Goal: Register for event/course

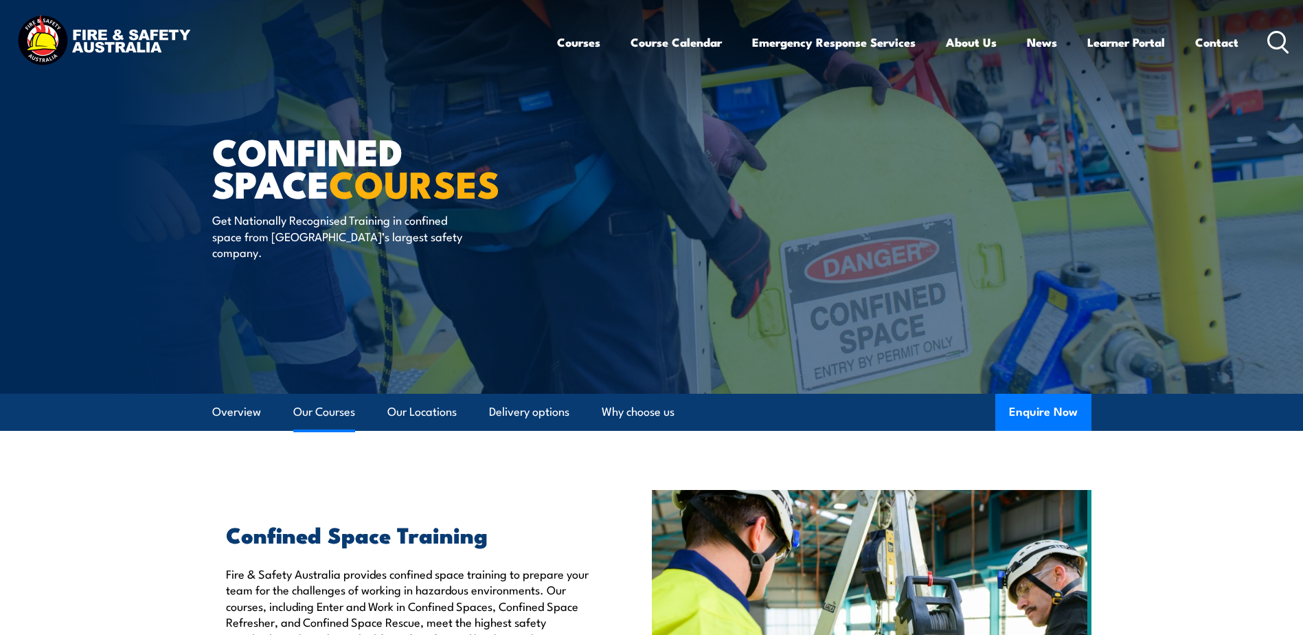
click at [325, 420] on link "Our Courses" at bounding box center [324, 412] width 62 height 36
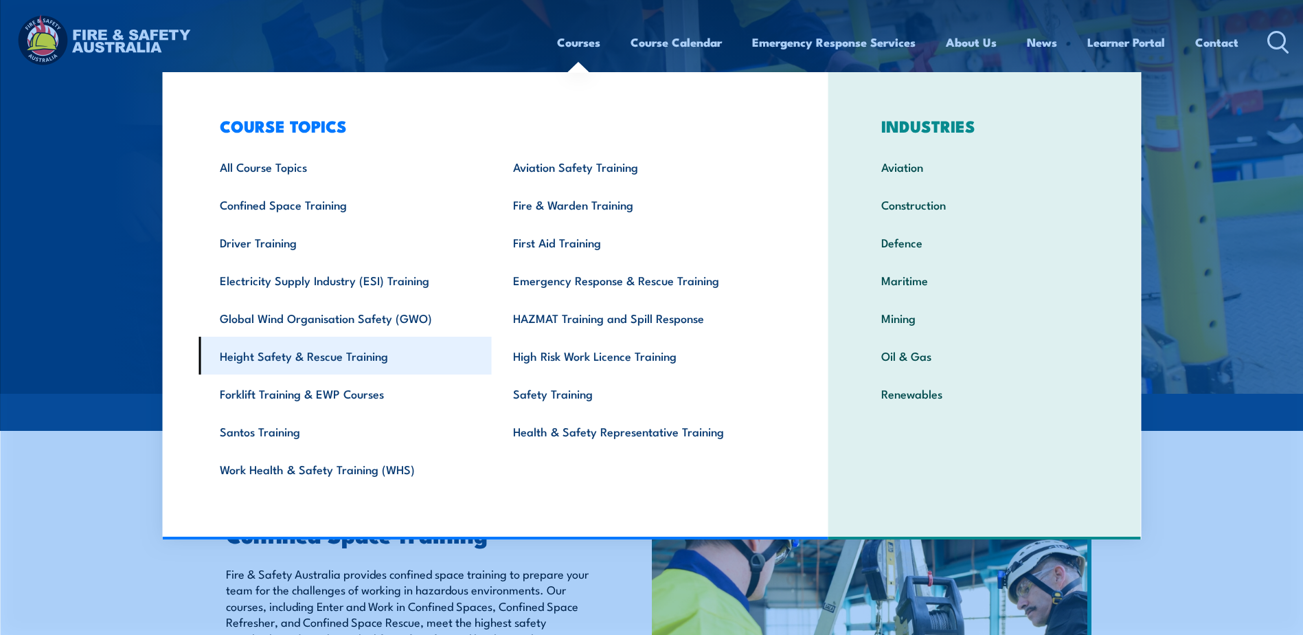
click at [348, 358] on link "Height Safety & Rescue Training" at bounding box center [345, 356] width 293 height 38
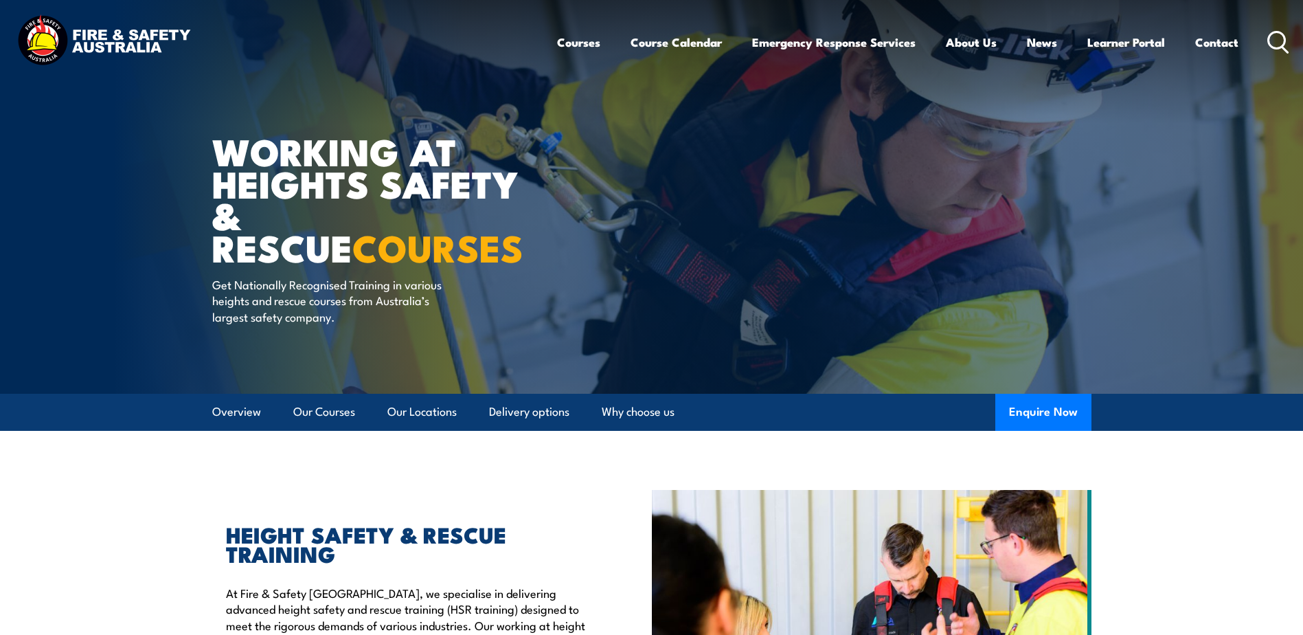
click at [1281, 39] on icon at bounding box center [1279, 42] width 22 height 23
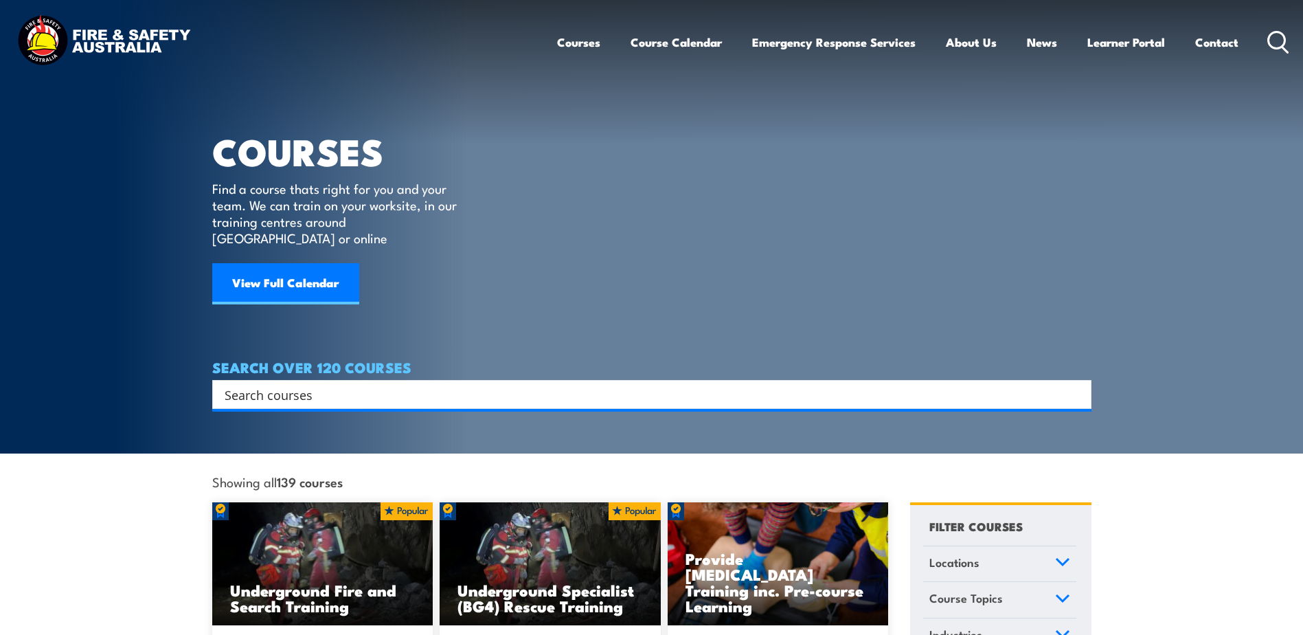
click at [287, 384] on input "Search input" at bounding box center [643, 394] width 837 height 21
type input "eqp"
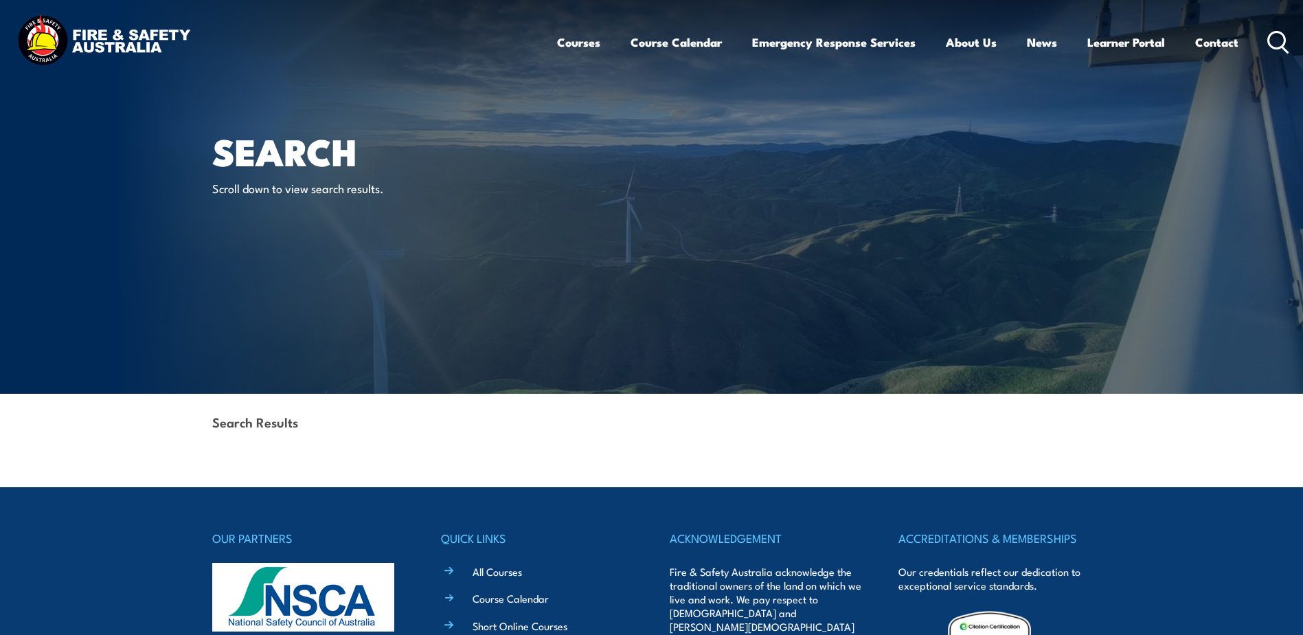
click at [1277, 46] on icon at bounding box center [1279, 42] width 22 height 23
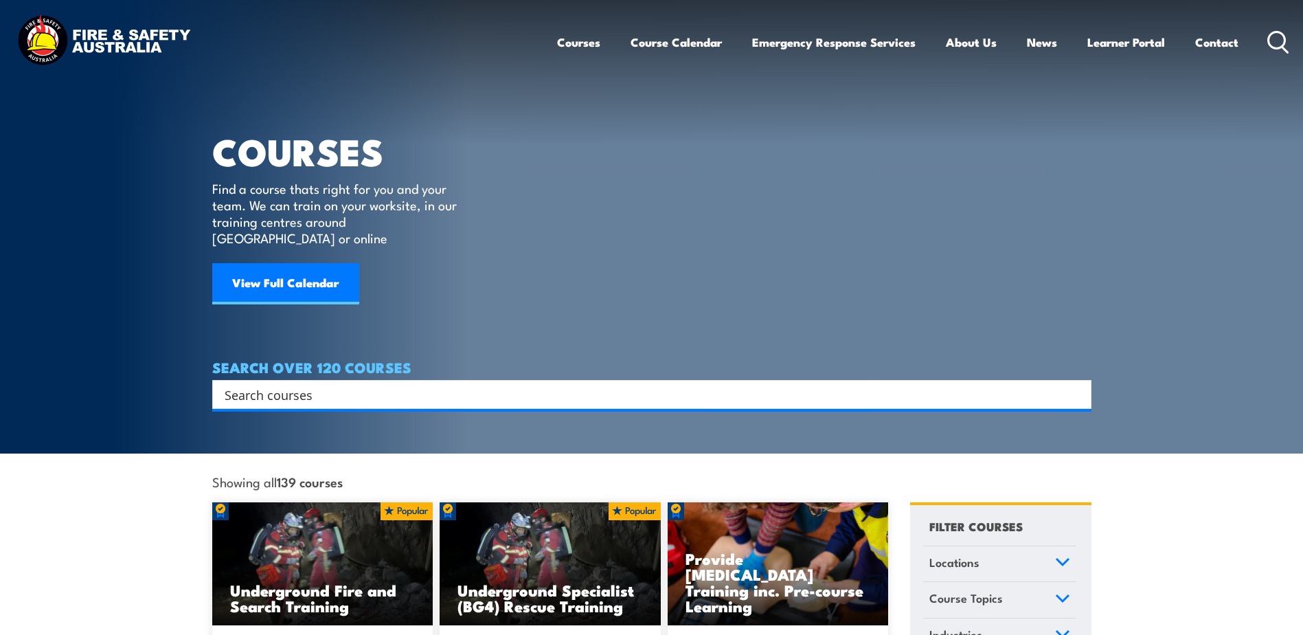
click at [301, 387] on input "Search input" at bounding box center [643, 394] width 837 height 21
type input "ewp"
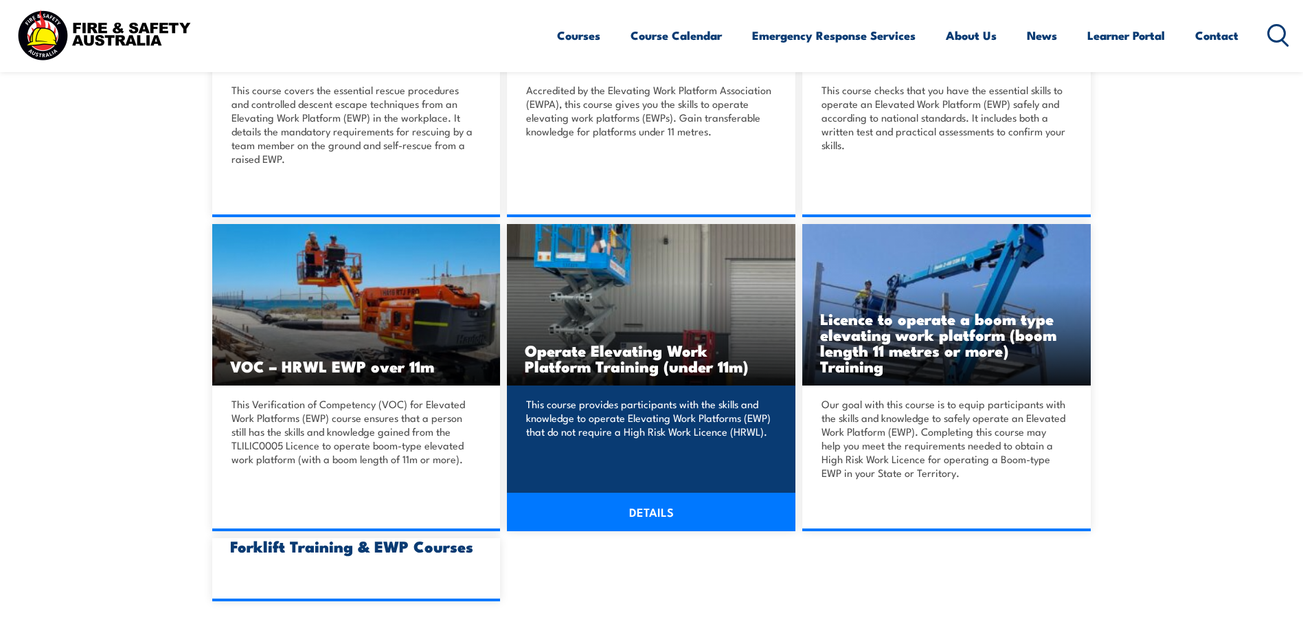
scroll to position [550, 0]
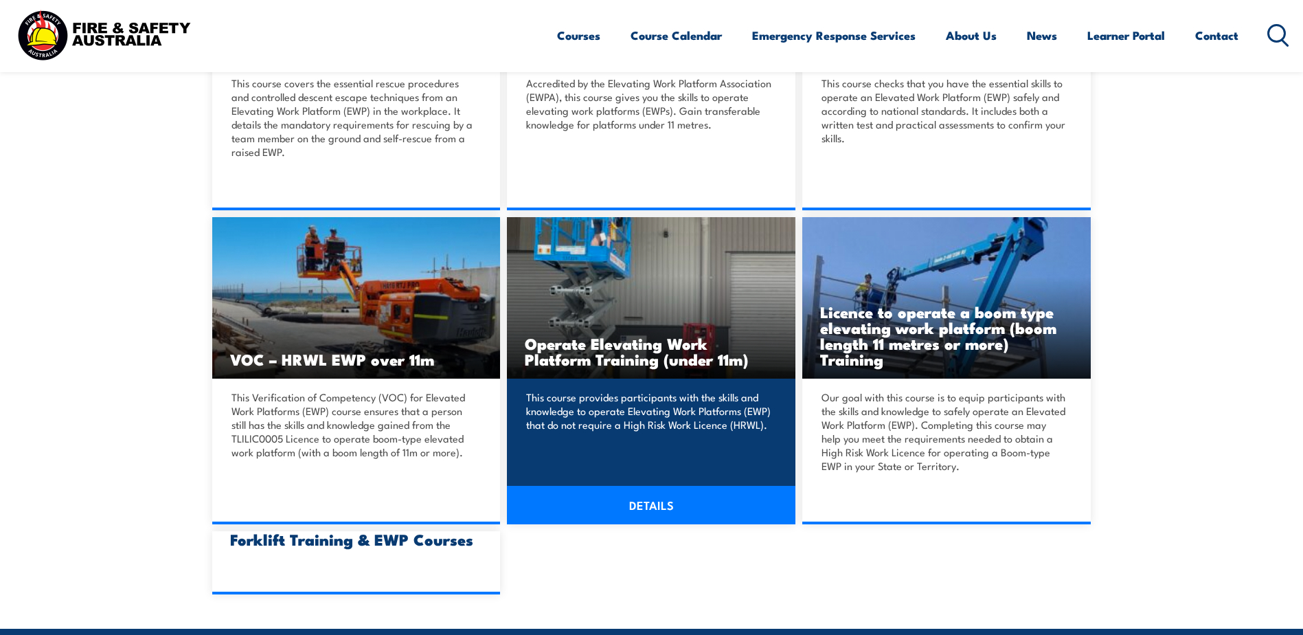
click at [608, 345] on h3 "Operate Elevating Work Platform Training (under 11m)" at bounding box center [651, 351] width 253 height 32
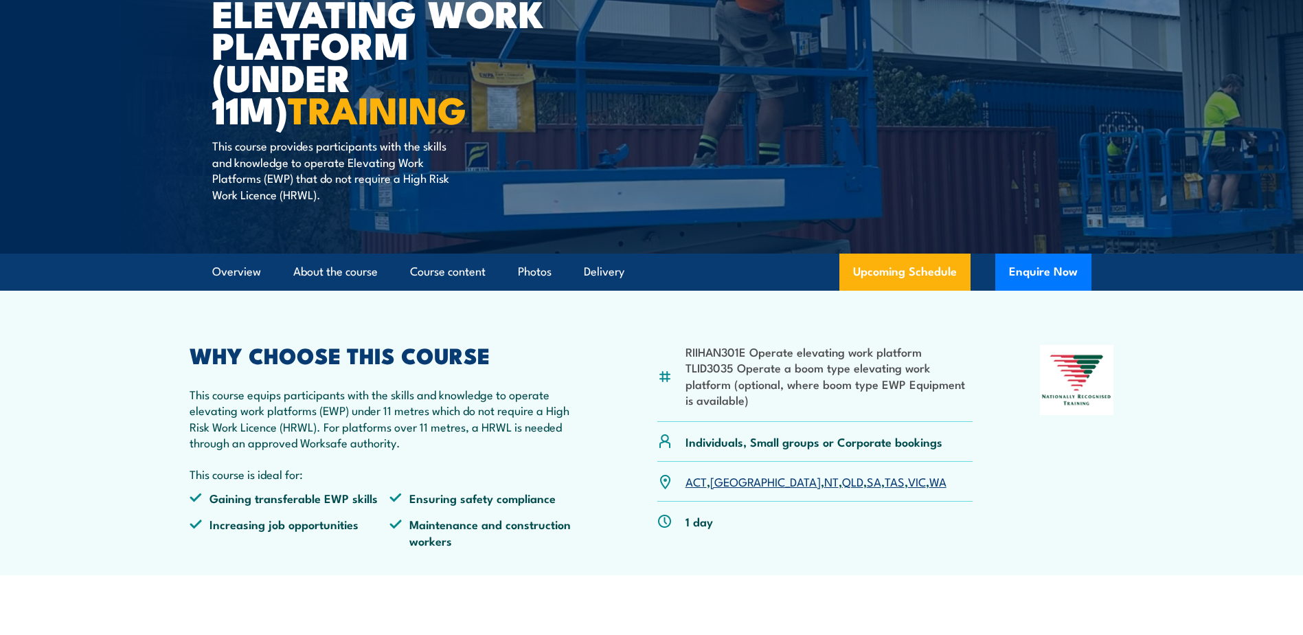
scroll to position [206, 0]
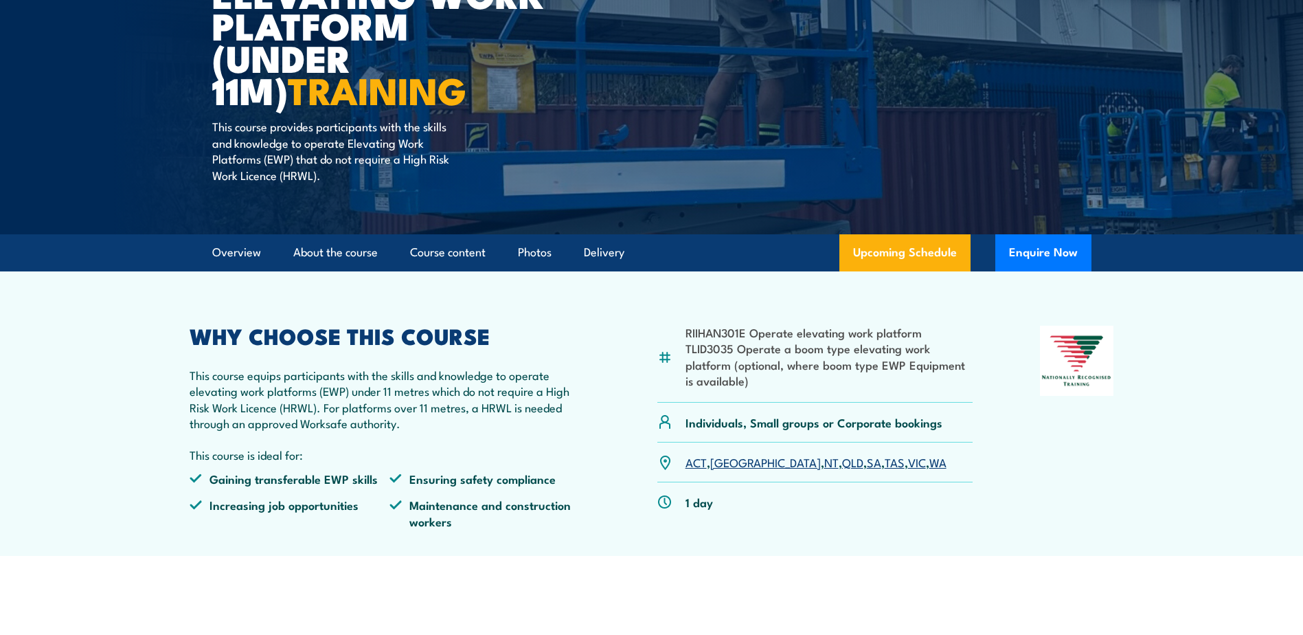
click at [867, 465] on link "SA" at bounding box center [874, 461] width 14 height 16
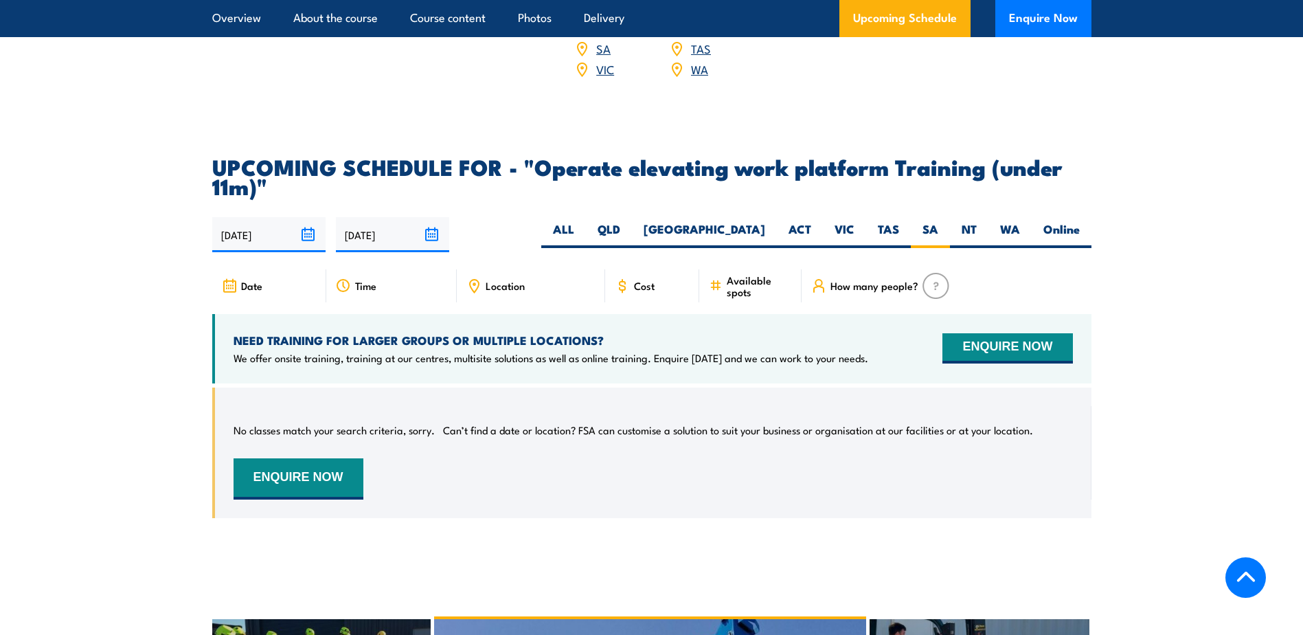
scroll to position [1999, 0]
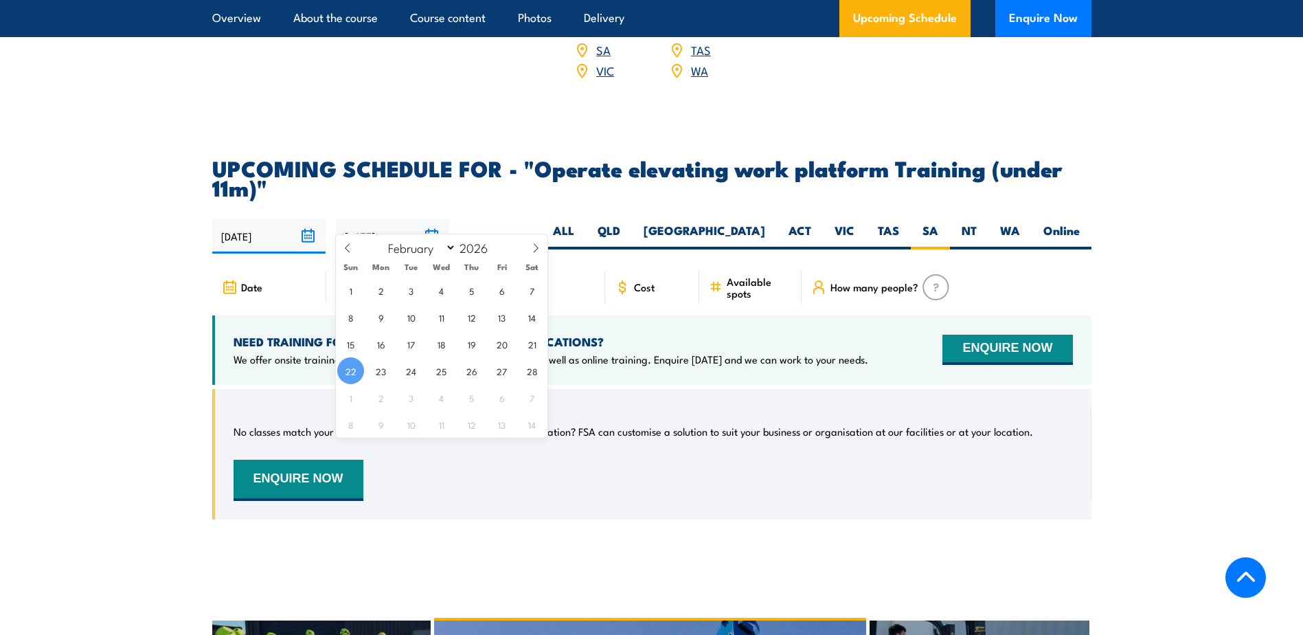
click at [431, 218] on input "[DATE]" at bounding box center [392, 235] width 113 height 35
click at [675, 420] on div "No classes match your search criteria, sorry. Can’t find a date or location? FS…" at bounding box center [654, 453] width 840 height 93
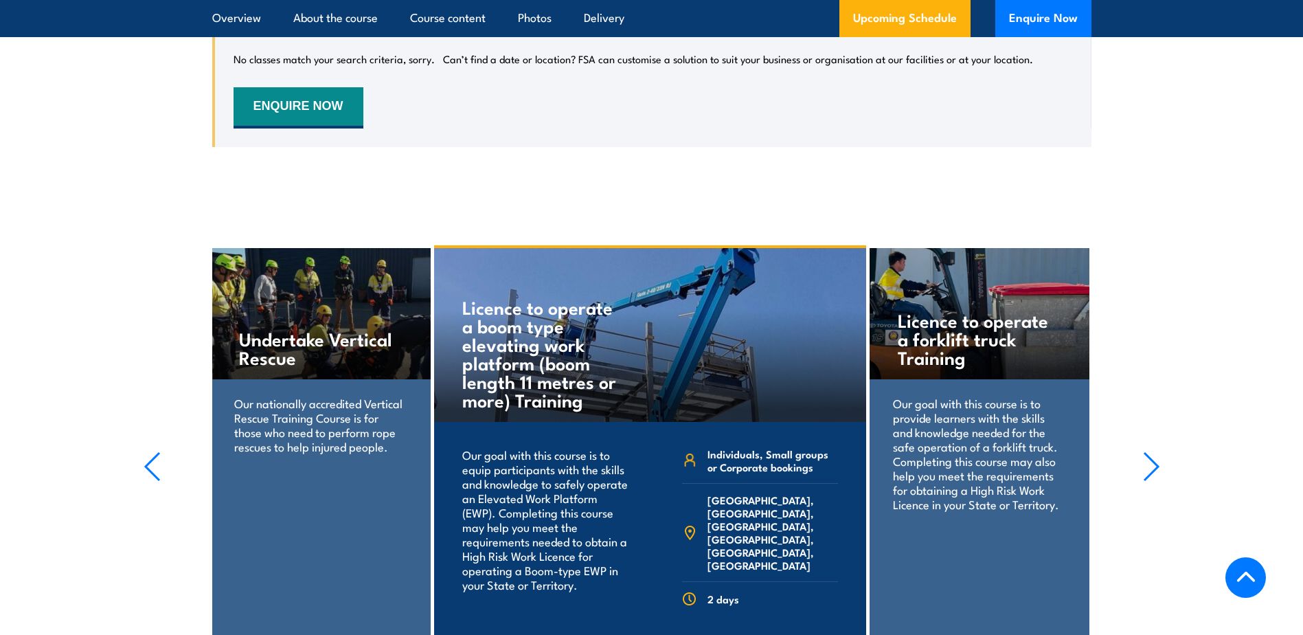
scroll to position [2274, 0]
